Goal: Transaction & Acquisition: Subscribe to service/newsletter

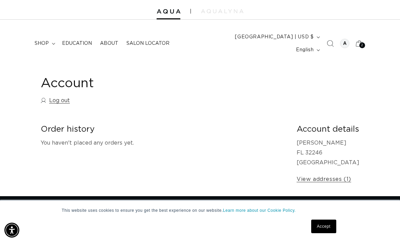
scroll to position [0, 352]
click at [327, 226] on link "Accept" at bounding box center [324, 227] width 25 height 14
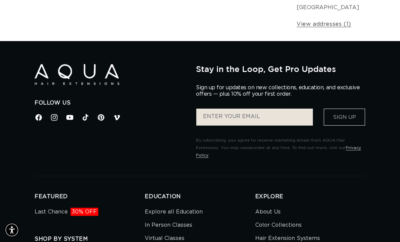
scroll to position [0, 705]
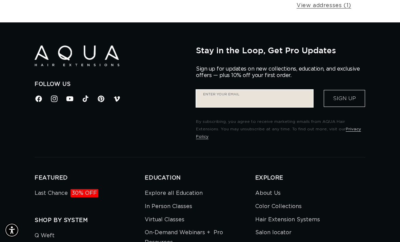
click at [284, 92] on input "Enter your email" at bounding box center [254, 98] width 117 height 17
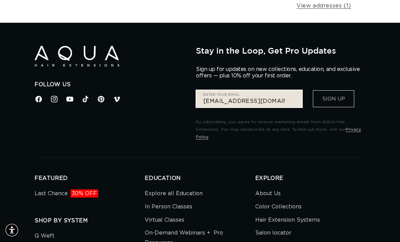
type input "[EMAIL_ADDRESS][DOMAIN_NAME]"
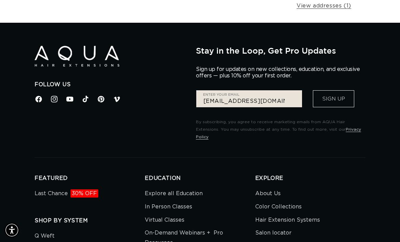
click at [334, 94] on button "Sign Up" at bounding box center [333, 98] width 41 height 17
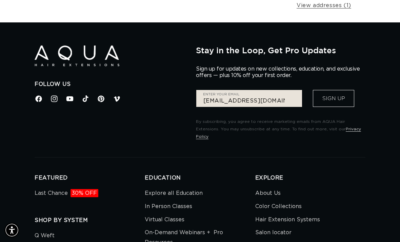
scroll to position [0, 0]
click at [342, 90] on button "Sign Up" at bounding box center [333, 98] width 41 height 17
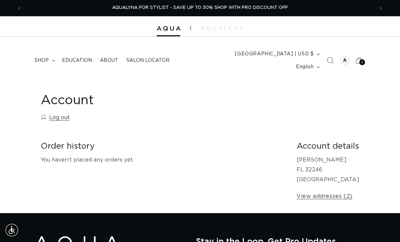
click at [364, 59] on div "2 2" at bounding box center [363, 62] width 6 height 6
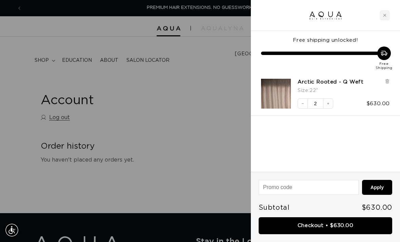
click at [226, 48] on div at bounding box center [200, 121] width 400 height 242
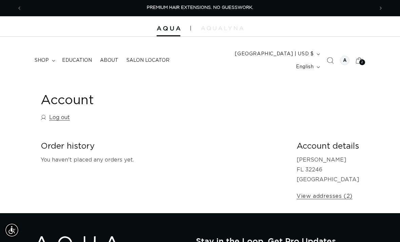
click at [380, 7] on icon "Next announcement" at bounding box center [381, 8] width 2 height 7
click at [377, 5] on button "Next announcement" at bounding box center [381, 8] width 15 height 13
click at [273, 6] on span "AQUALYNA FOR STYLIST - SAVE UP TO 30% SHOP WITH PRO DISCOUNT OFF" at bounding box center [200, 7] width 176 height 4
click at [361, 53] on icon at bounding box center [359, 60] width 15 height 15
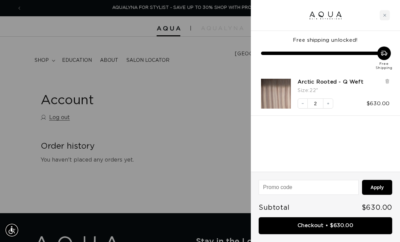
click at [330, 188] on input at bounding box center [308, 187] width 99 height 14
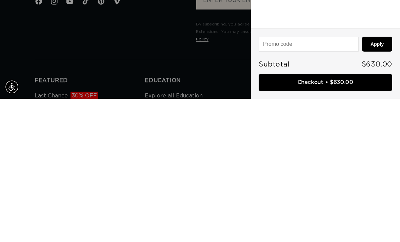
scroll to position [288, 0]
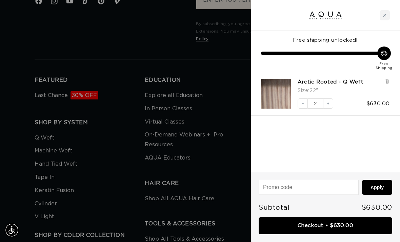
click at [388, 15] on div "Close cart" at bounding box center [385, 15] width 10 height 10
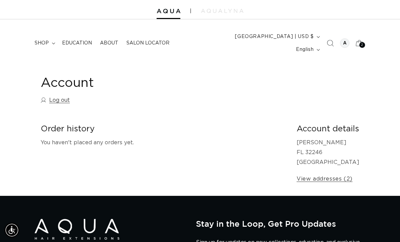
scroll to position [0, 0]
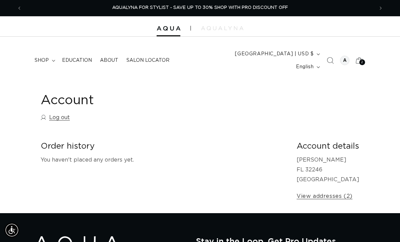
click at [365, 53] on icon at bounding box center [359, 60] width 15 height 15
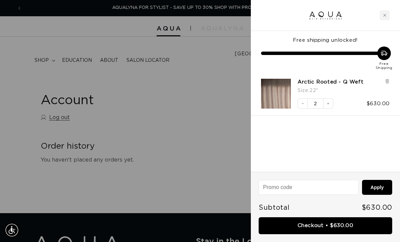
click at [239, 2] on div at bounding box center [200, 121] width 400 height 242
